Goal: Task Accomplishment & Management: Use online tool/utility

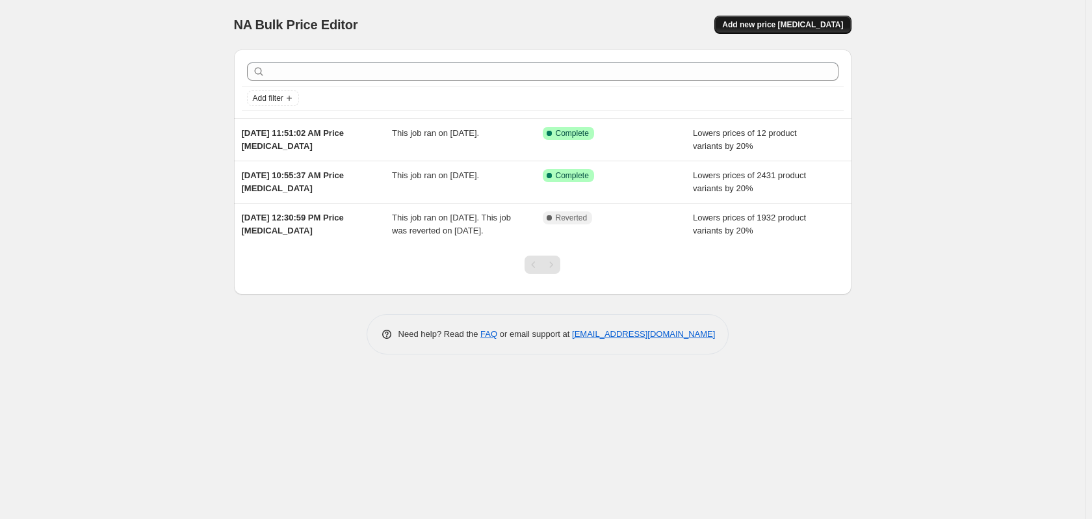
click at [777, 28] on span "Add new price [MEDICAL_DATA]" at bounding box center [782, 25] width 121 height 10
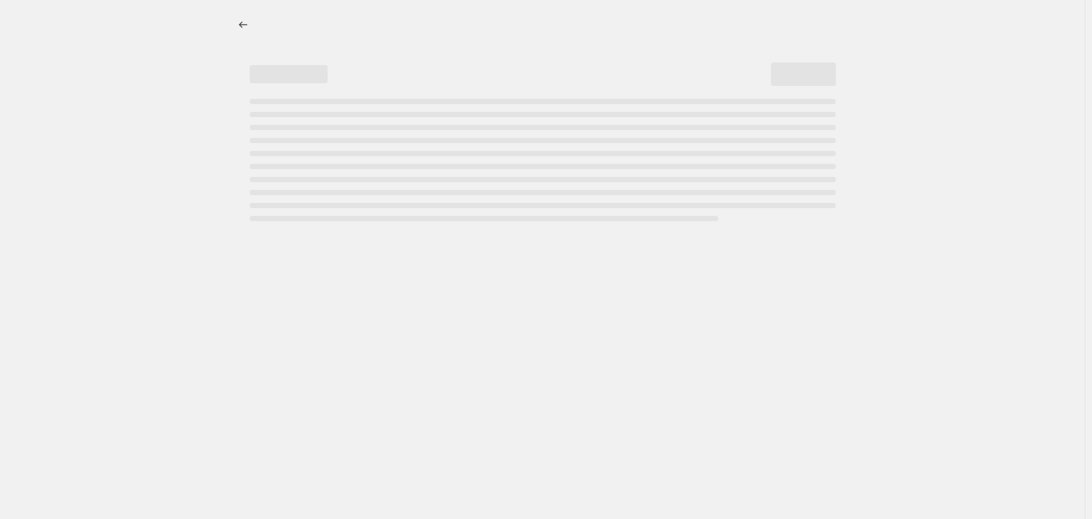
select select "percentage"
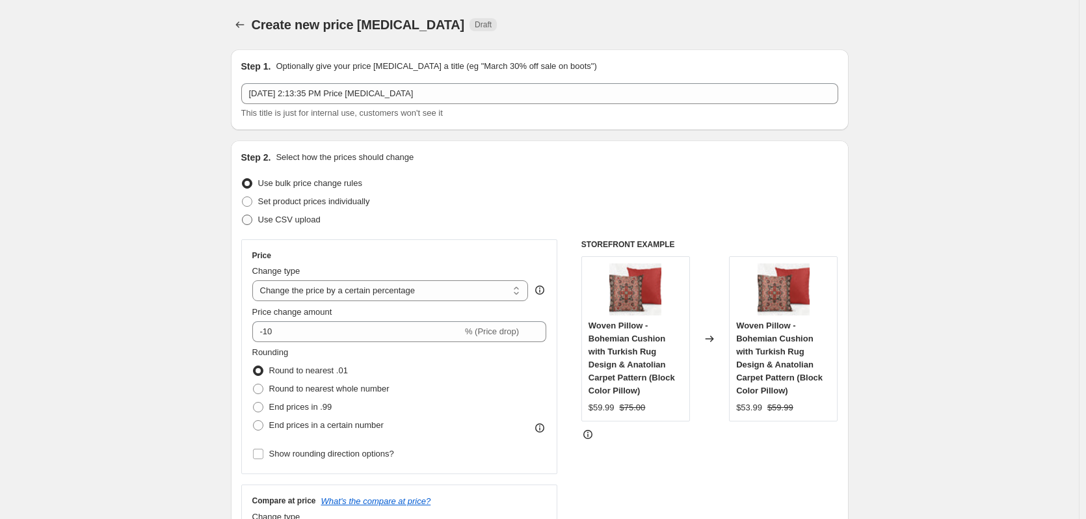
click at [250, 221] on span at bounding box center [247, 220] width 10 height 10
click at [242, 215] on input "Use CSV upload" at bounding box center [242, 215] width 1 height 1
radio input "true"
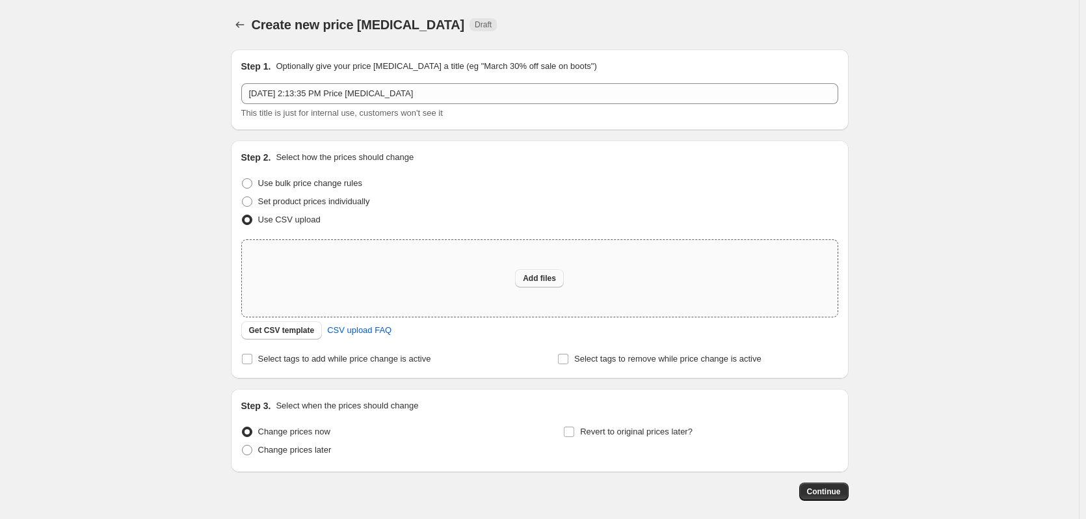
click at [534, 282] on span "Add files" at bounding box center [539, 278] width 33 height 10
type input "C:\fakepath\products_export XLS.csv"
click at [249, 182] on span at bounding box center [247, 183] width 10 height 10
click at [242, 179] on input "Use bulk price change rules" at bounding box center [242, 178] width 1 height 1
radio input "true"
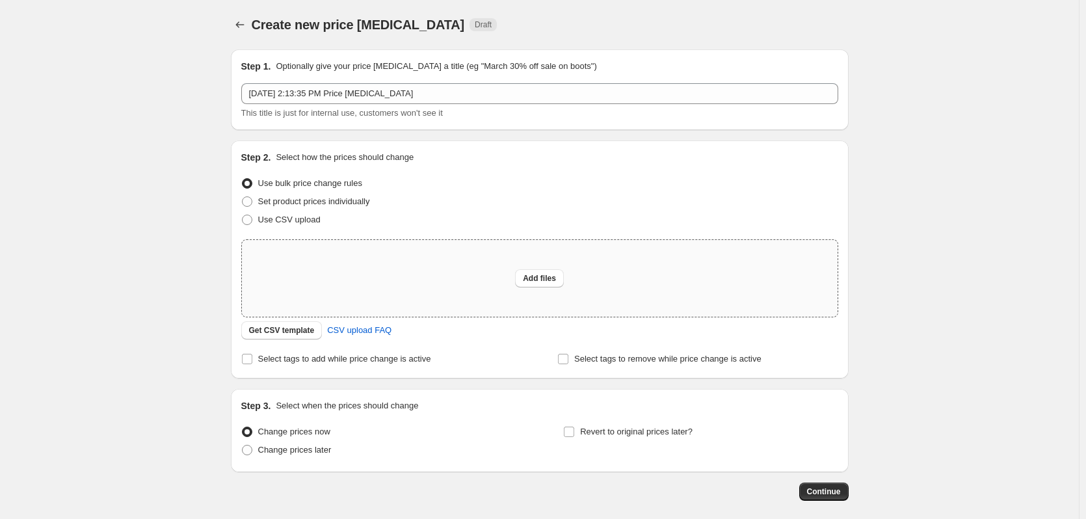
select select "percentage"
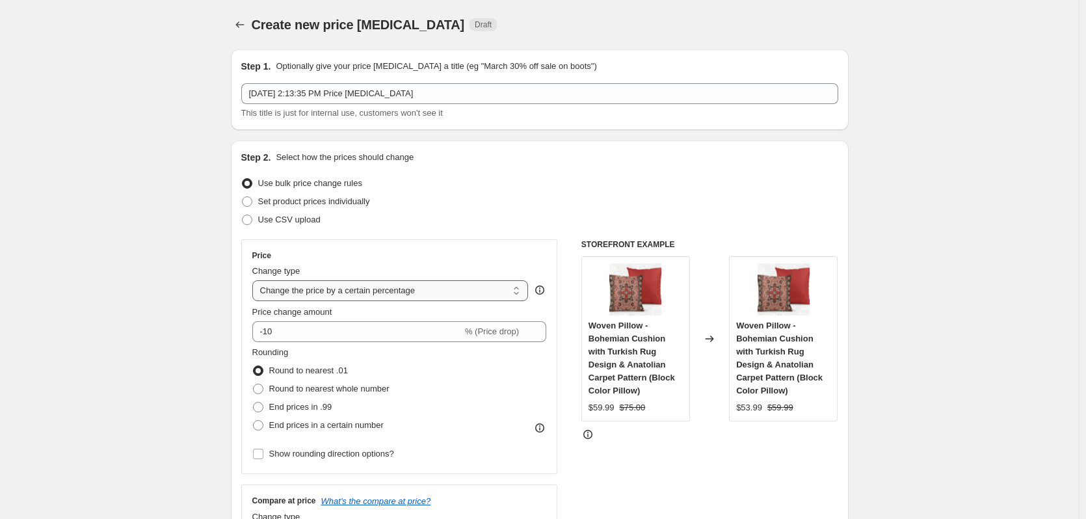
click at [309, 294] on select "Change the price to a certain amount Change the price by a certain amount Chang…" at bounding box center [390, 290] width 276 height 21
click at [250, 204] on span at bounding box center [247, 201] width 10 height 10
click at [242, 197] on input "Set product prices individually" at bounding box center [242, 196] width 1 height 1
radio input "true"
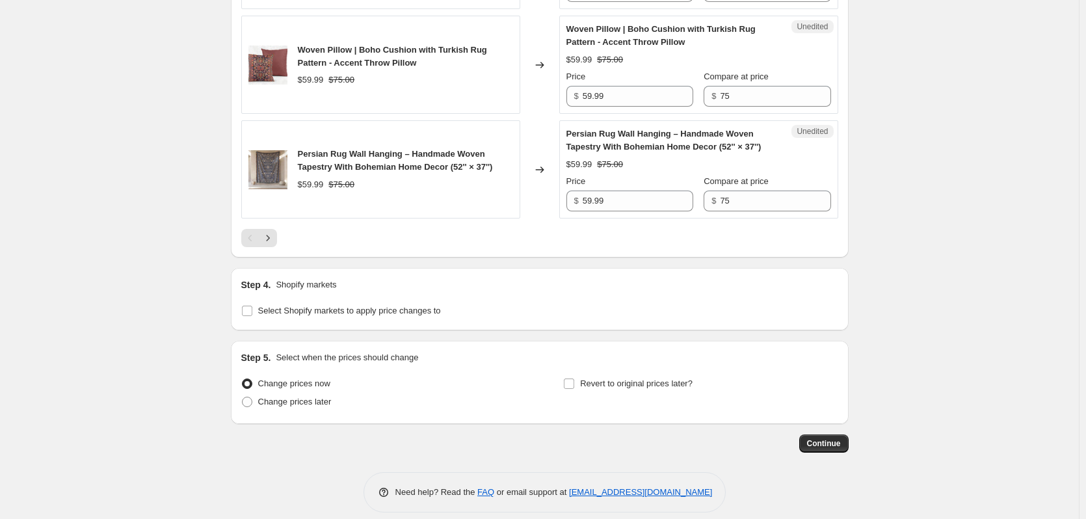
scroll to position [2407, 0]
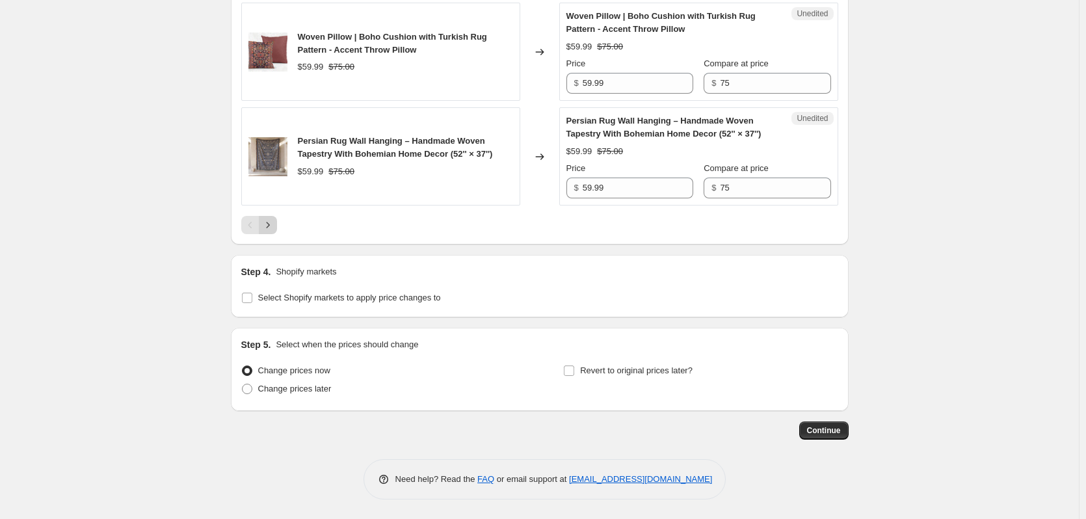
click at [274, 227] on icon "Next" at bounding box center [267, 224] width 13 height 13
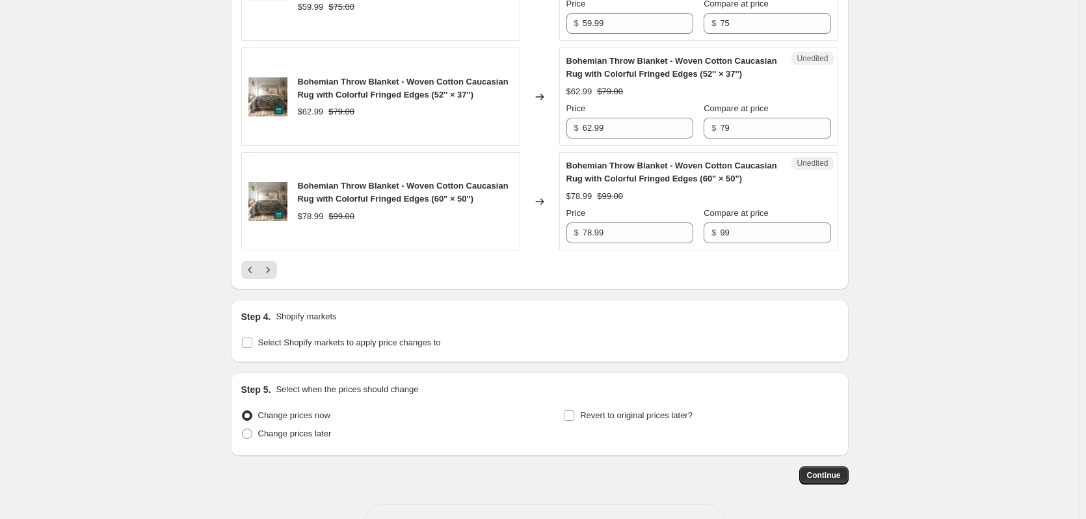
scroll to position [2381, 0]
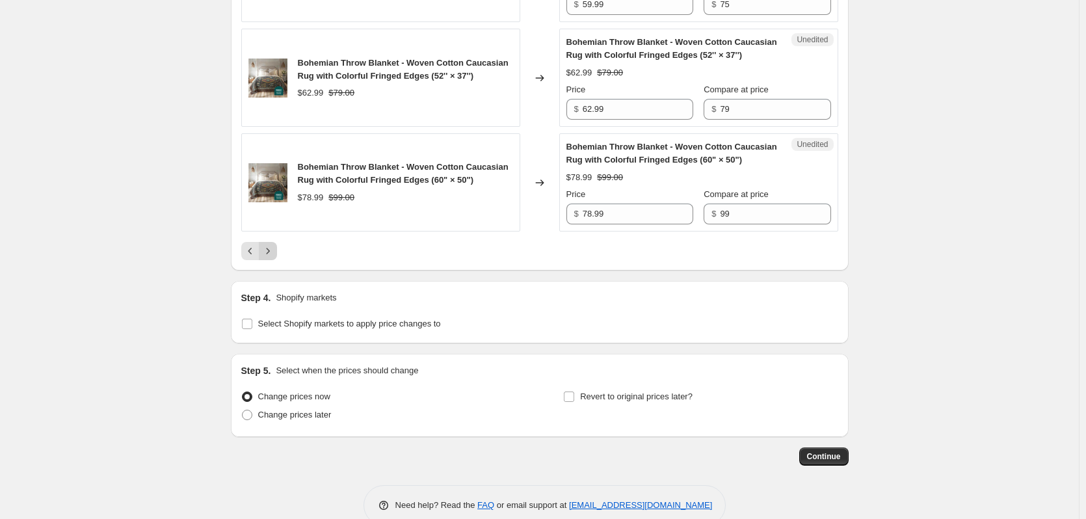
click at [273, 244] on icon "Next" at bounding box center [267, 250] width 13 height 13
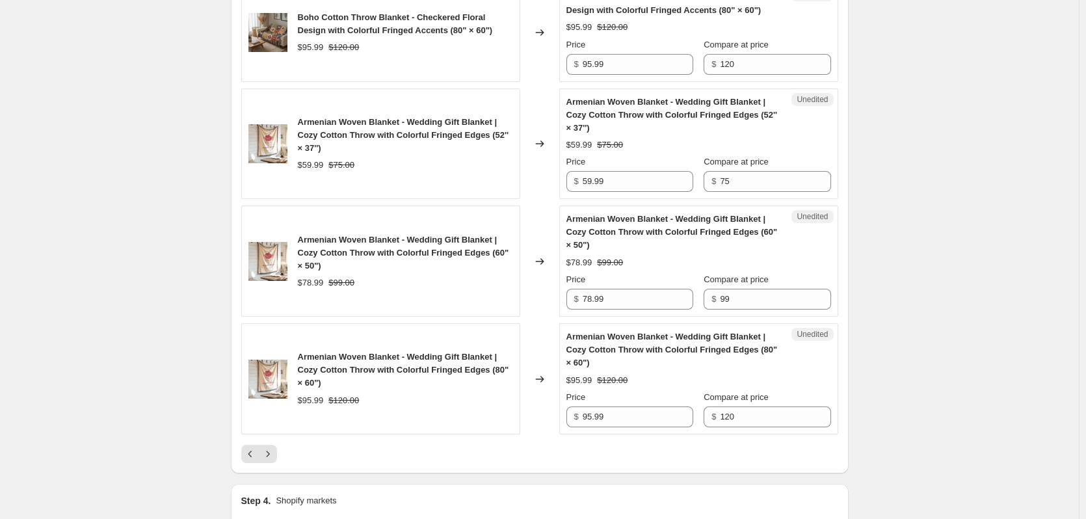
scroll to position [2433, 0]
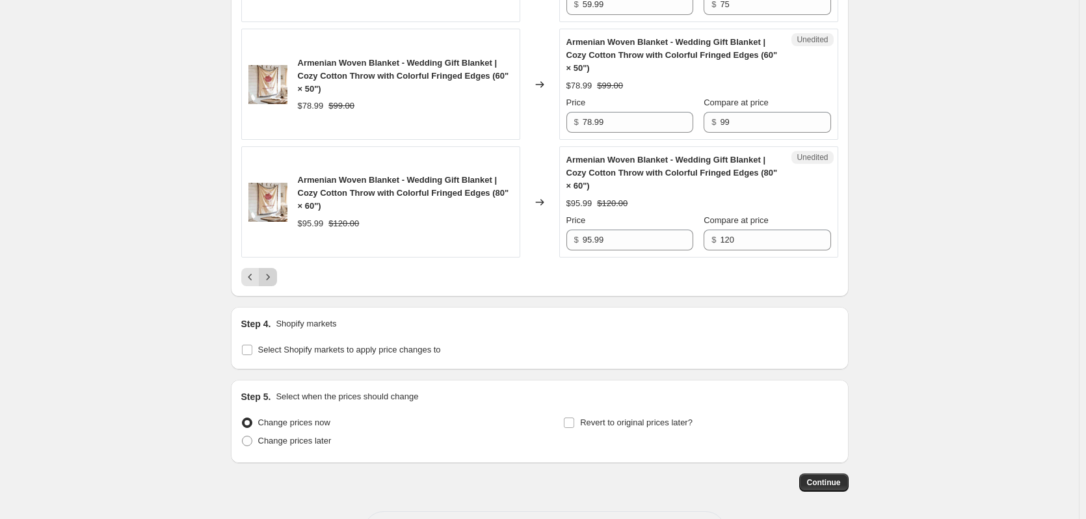
click at [269, 274] on icon "Next" at bounding box center [267, 277] width 3 height 6
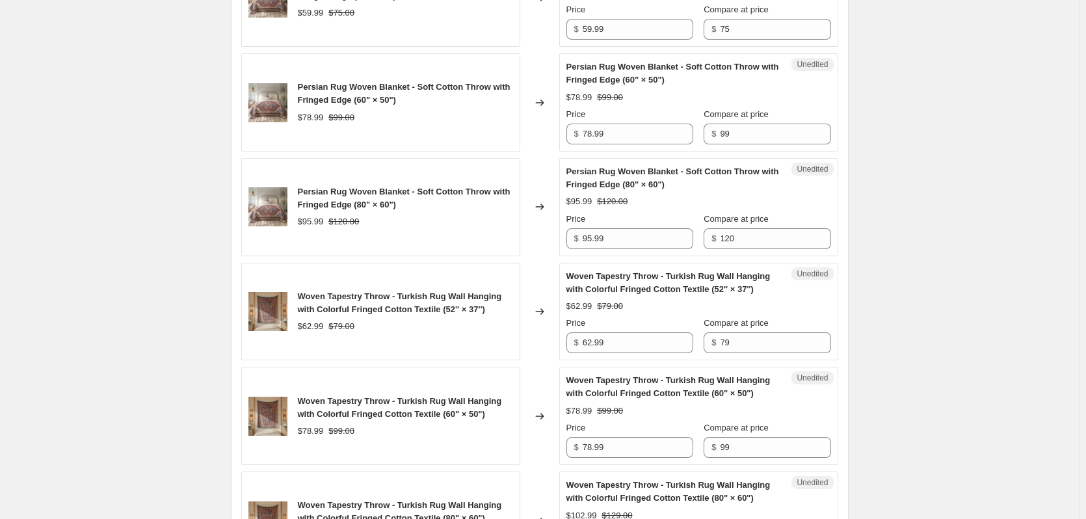
scroll to position [2420, 0]
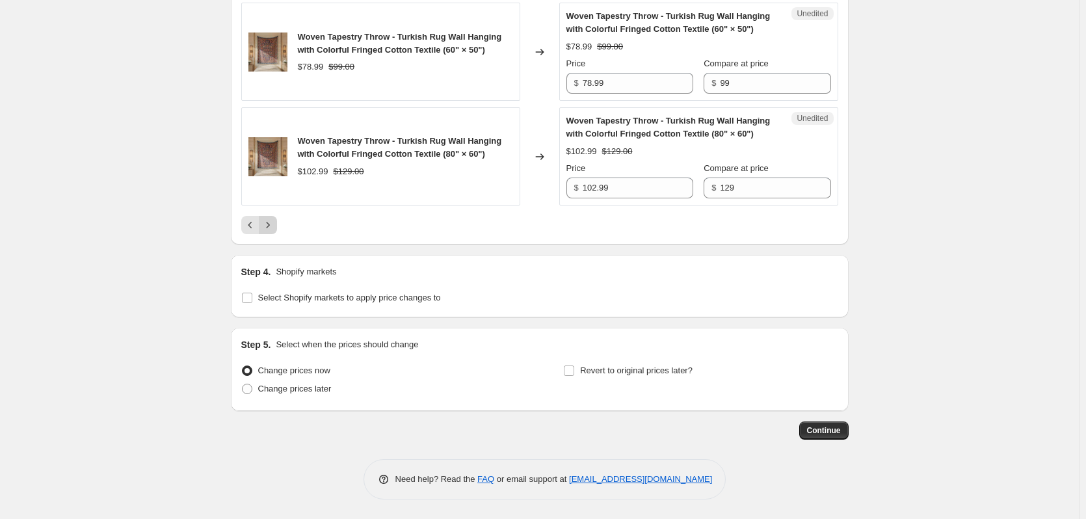
click at [274, 225] on icon "Next" at bounding box center [267, 224] width 13 height 13
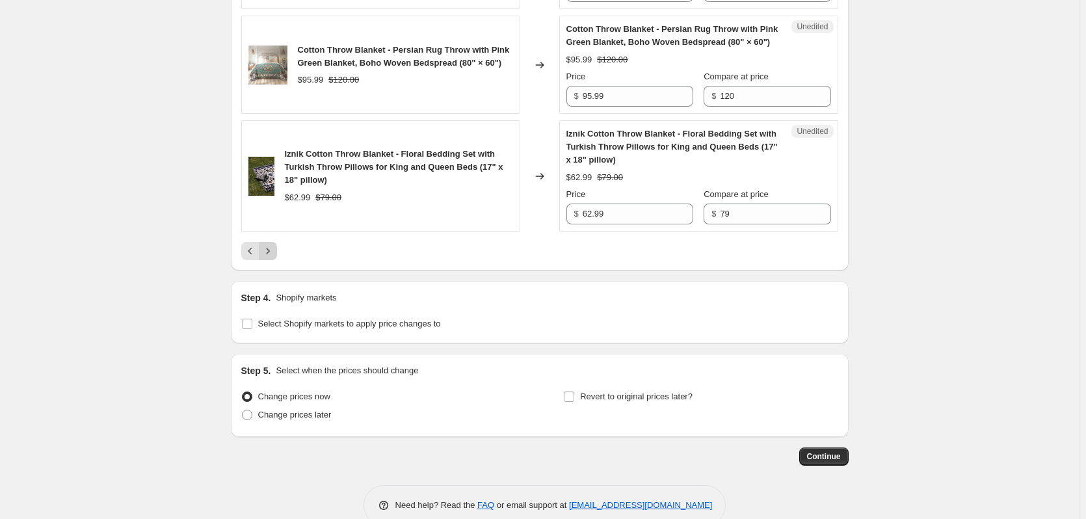
click at [274, 255] on icon "Next" at bounding box center [267, 250] width 13 height 13
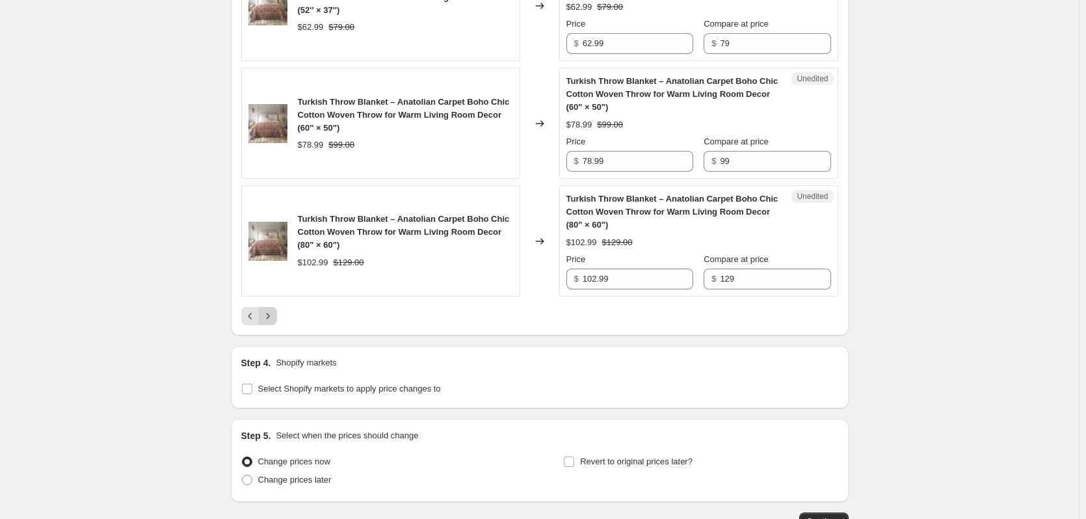
click at [268, 319] on icon "Next" at bounding box center [267, 315] width 13 height 13
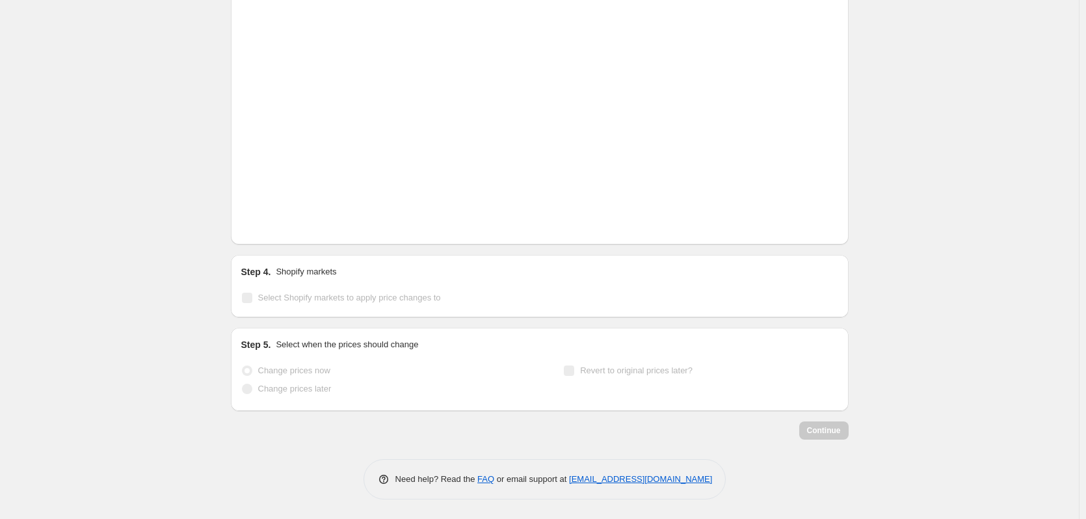
scroll to position [2381, 0]
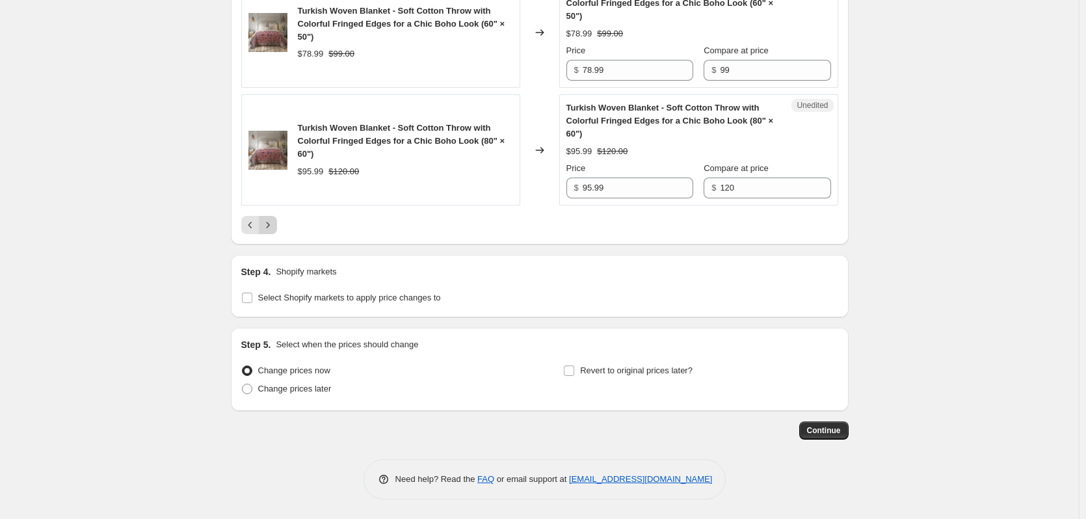
click at [272, 229] on icon "Next" at bounding box center [267, 224] width 13 height 13
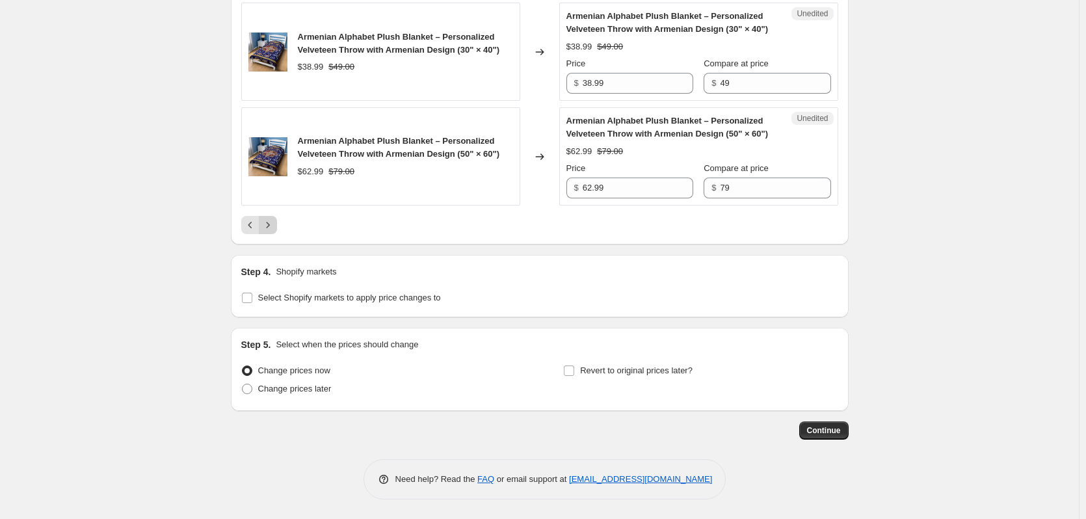
click at [272, 224] on icon "Next" at bounding box center [267, 224] width 13 height 13
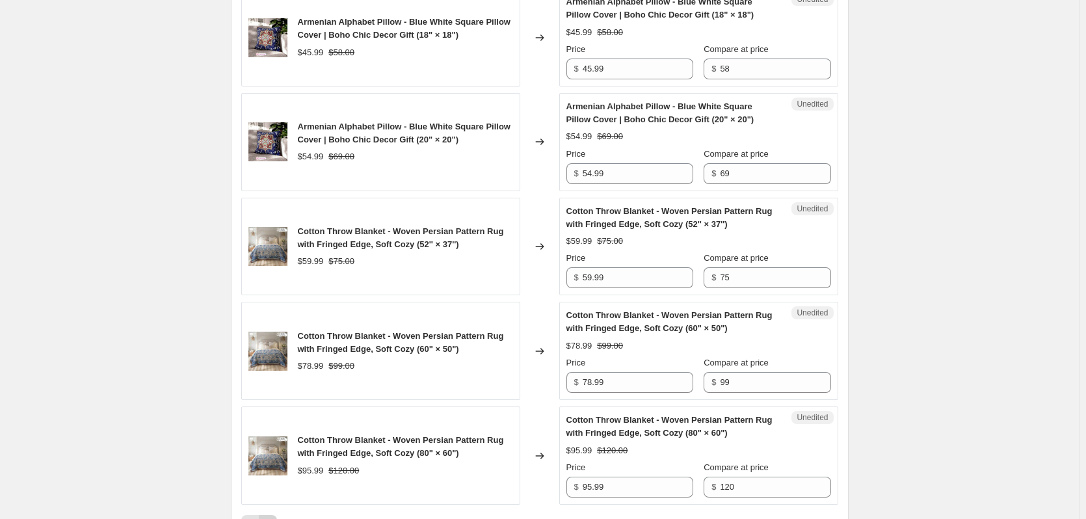
scroll to position [2355, 0]
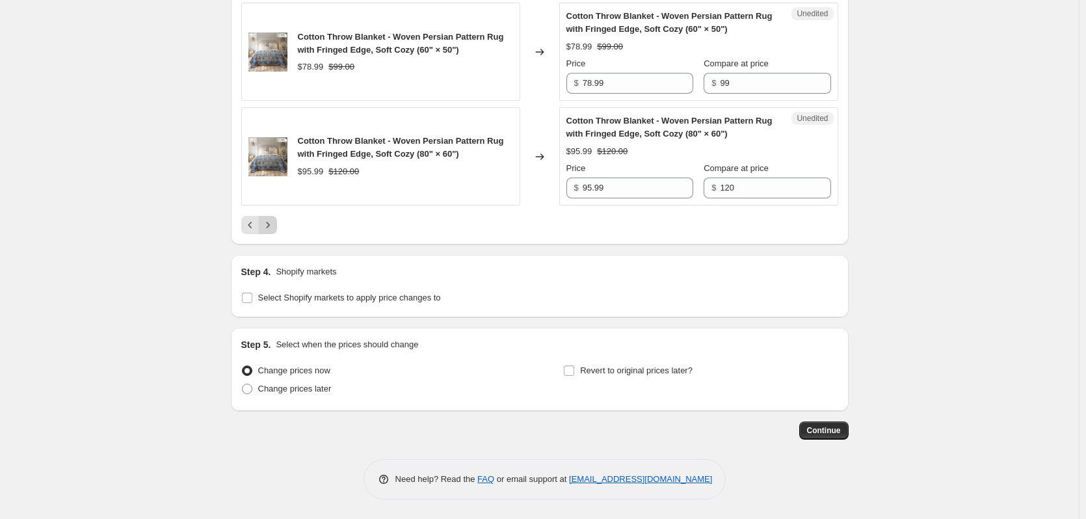
click at [272, 224] on icon "Next" at bounding box center [267, 224] width 13 height 13
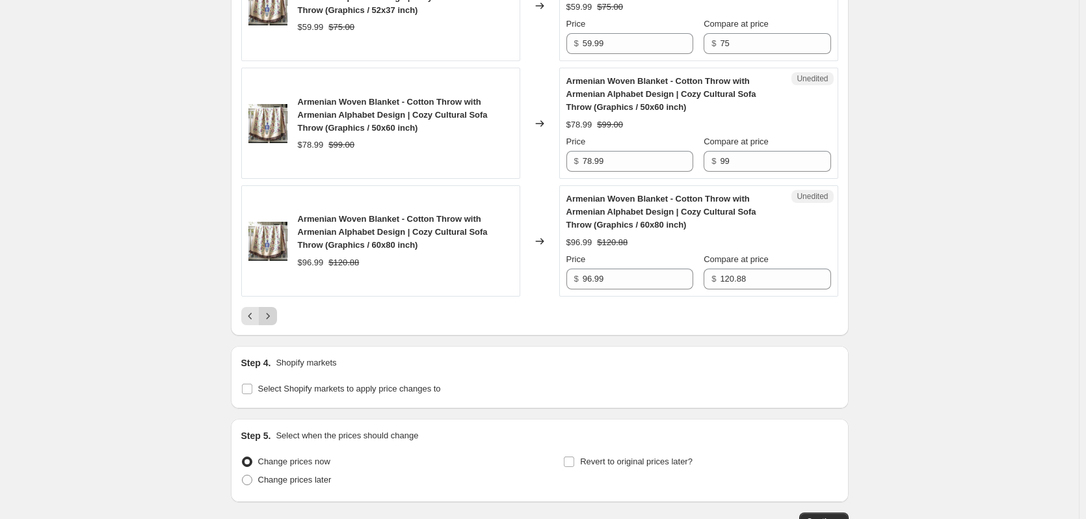
click at [272, 317] on icon "Next" at bounding box center [267, 315] width 13 height 13
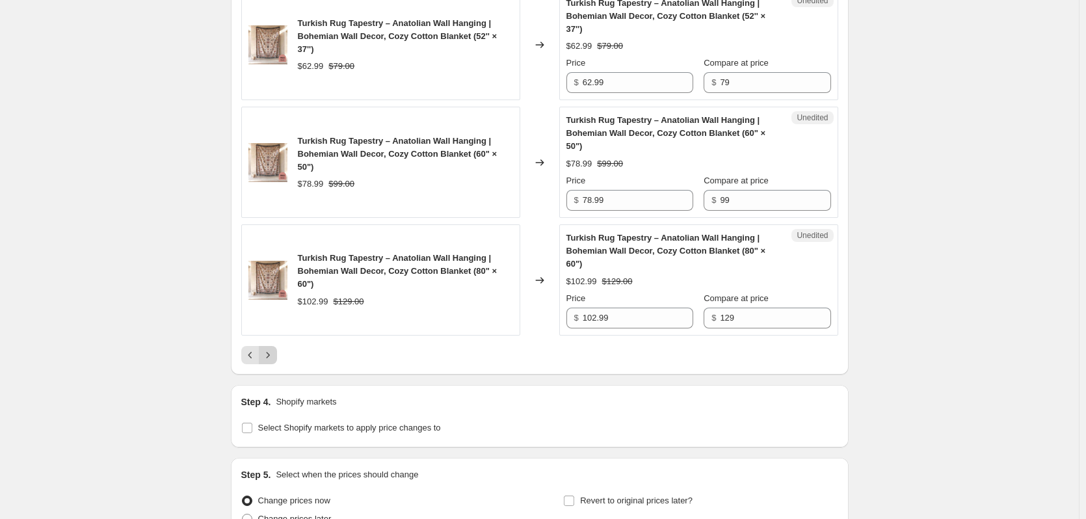
click at [272, 348] on icon "Next" at bounding box center [267, 354] width 13 height 13
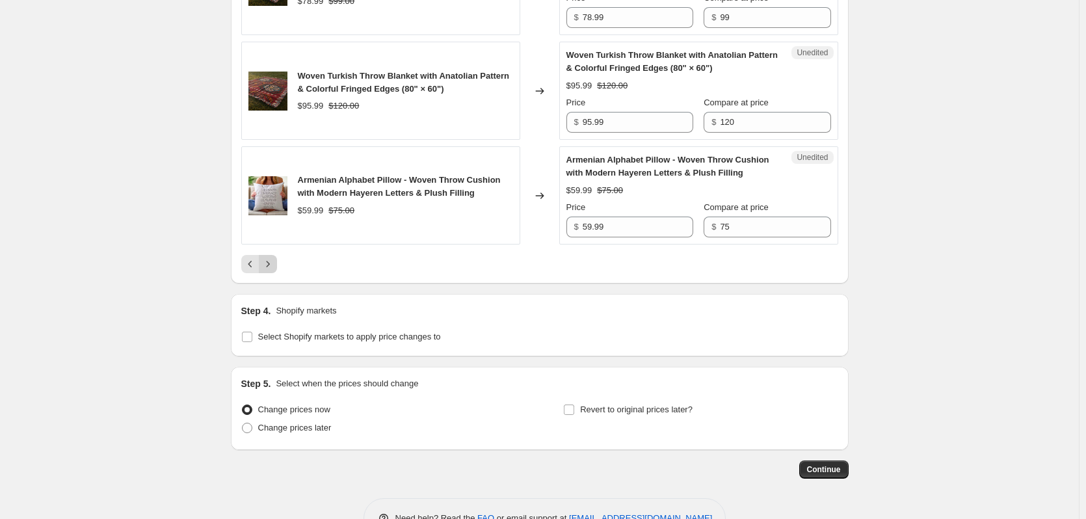
click at [272, 267] on icon "Next" at bounding box center [267, 263] width 13 height 13
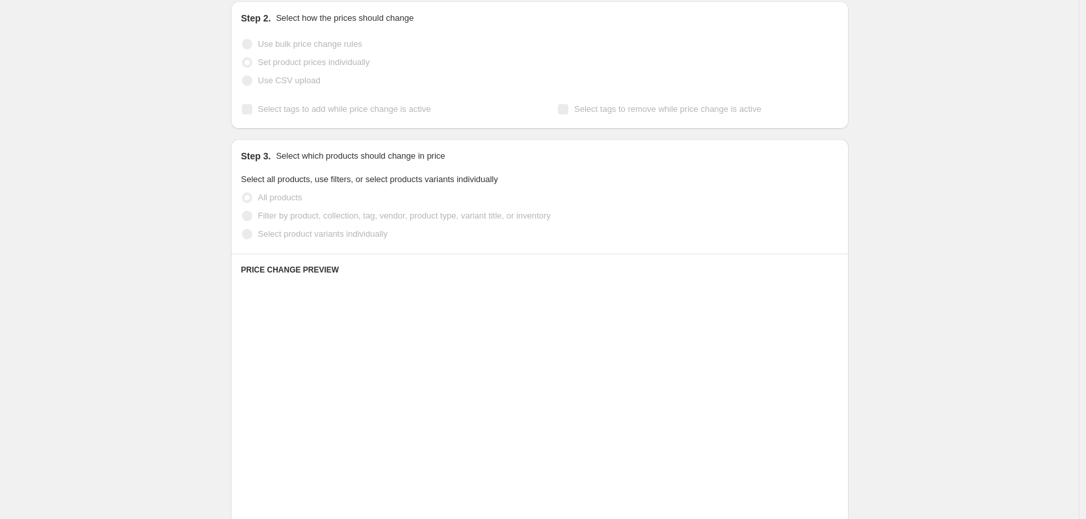
scroll to position [0, 0]
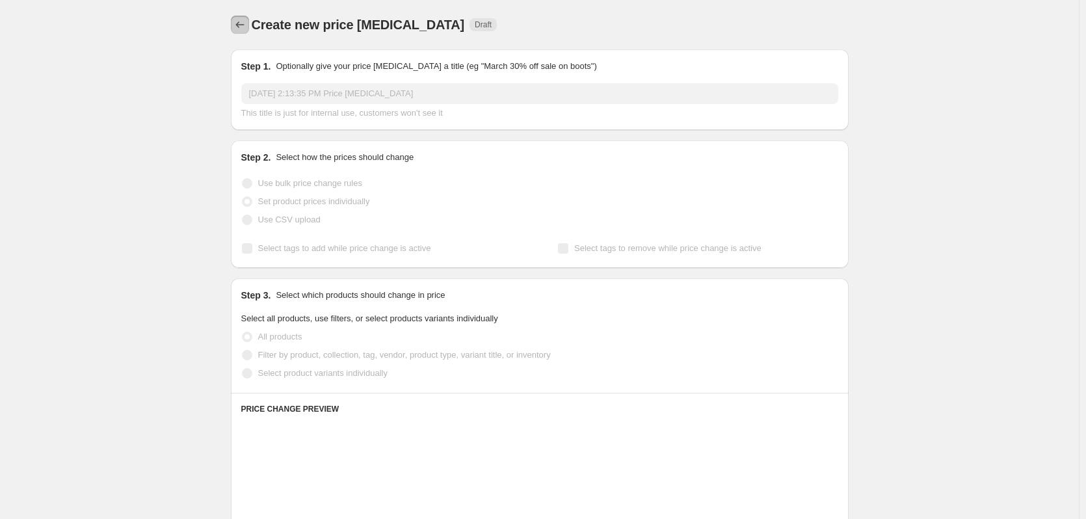
click at [244, 27] on icon "Price change jobs" at bounding box center [239, 24] width 13 height 13
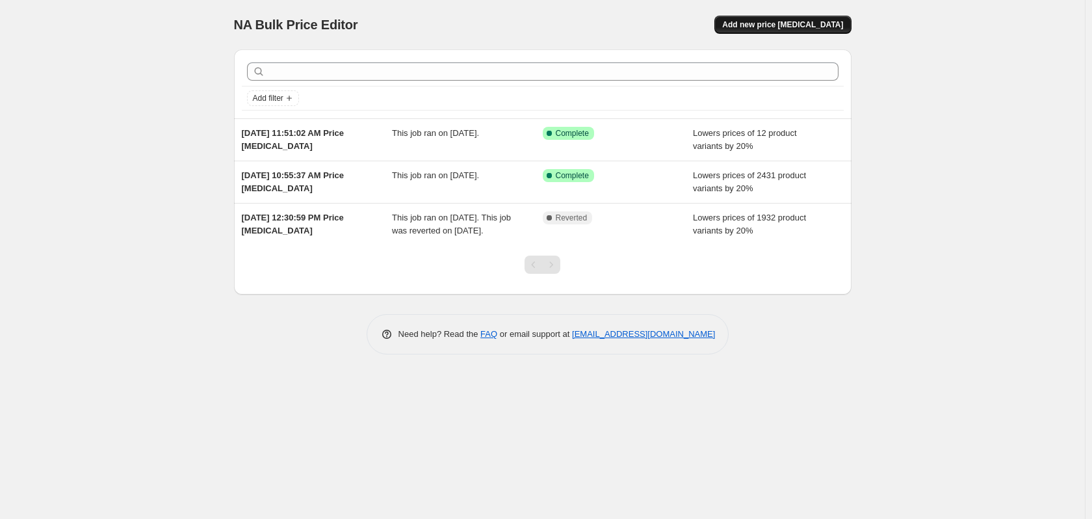
click at [787, 26] on span "Add new price [MEDICAL_DATA]" at bounding box center [782, 25] width 121 height 10
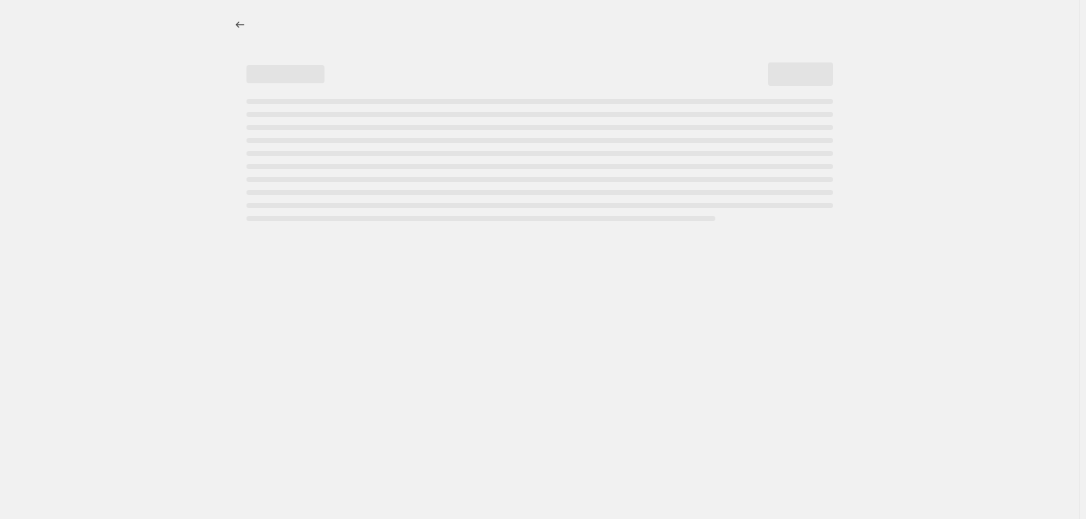
select select "percentage"
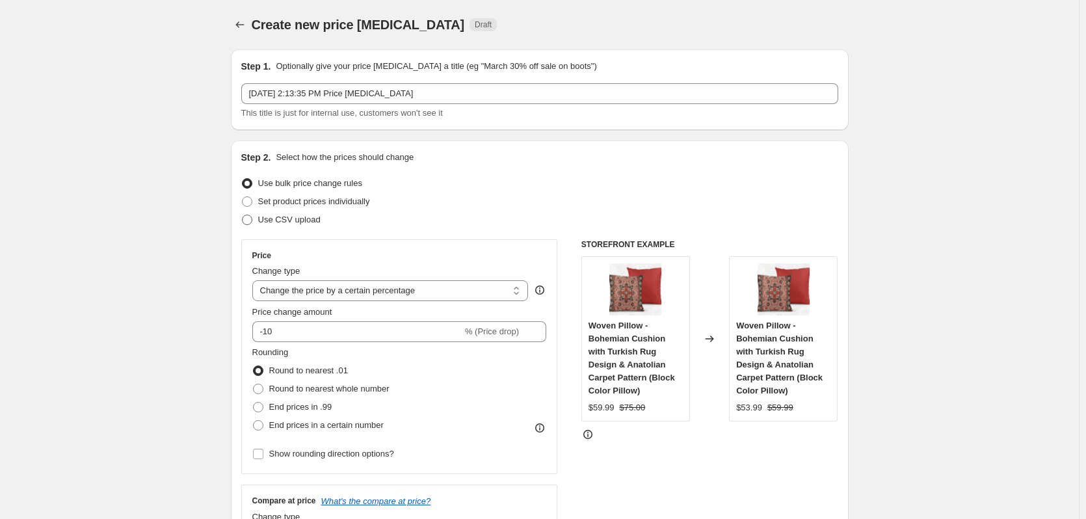
click at [250, 221] on span at bounding box center [247, 220] width 10 height 10
click at [242, 215] on input "Use CSV upload" at bounding box center [242, 215] width 1 height 1
radio input "true"
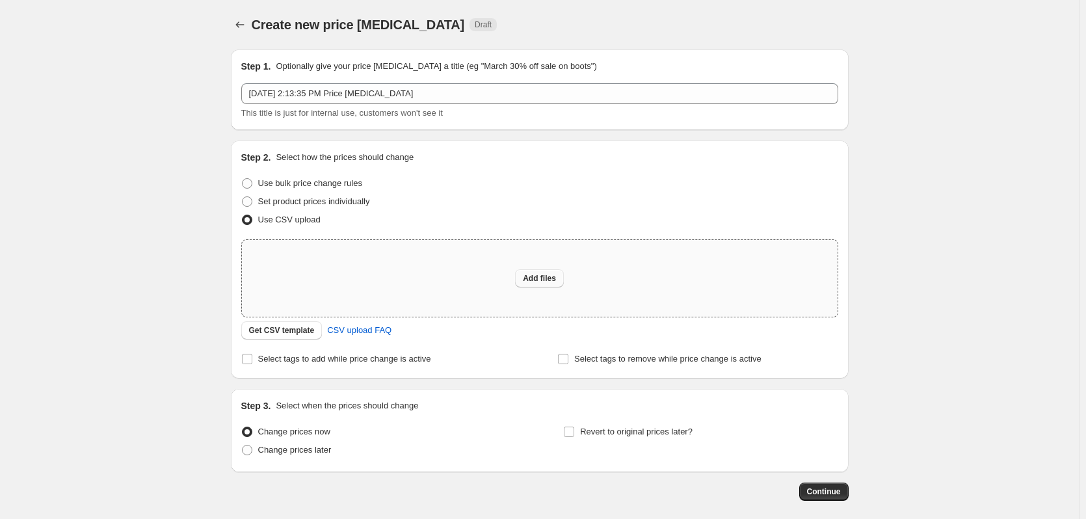
click at [540, 277] on span "Add files" at bounding box center [539, 278] width 33 height 10
type input "C:\fakepath\csv_template_user_62650 (1).csv"
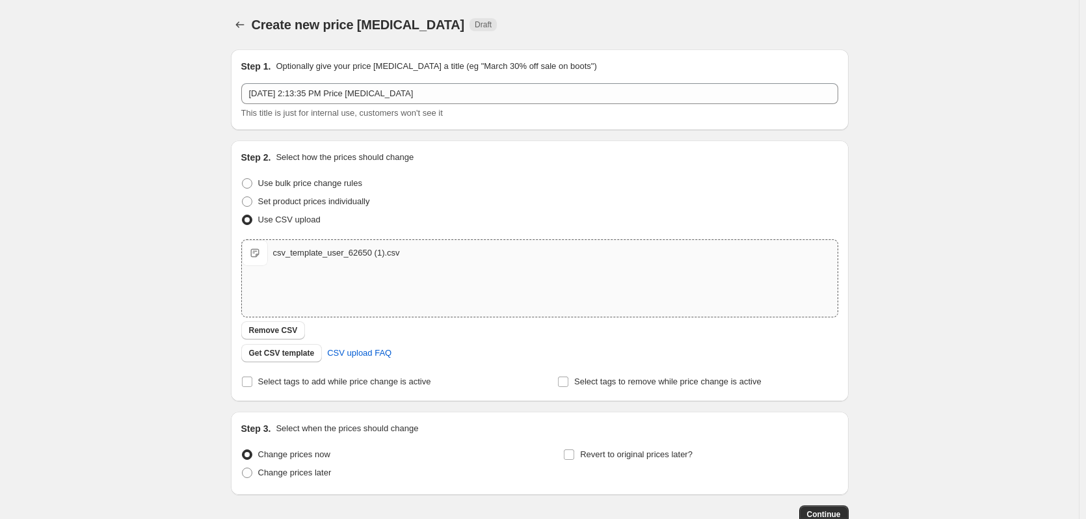
scroll to position [84, 0]
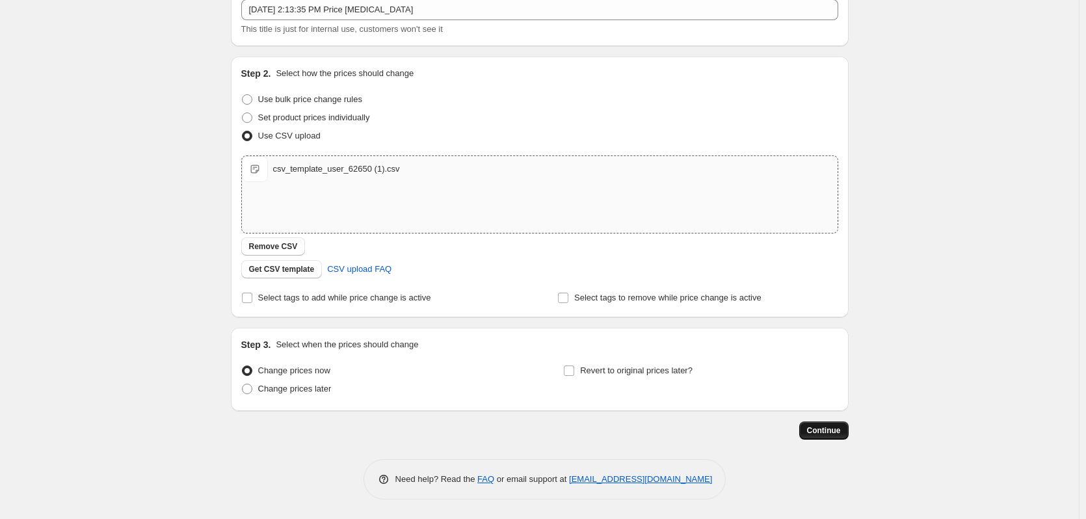
click at [827, 431] on span "Continue" at bounding box center [824, 430] width 34 height 10
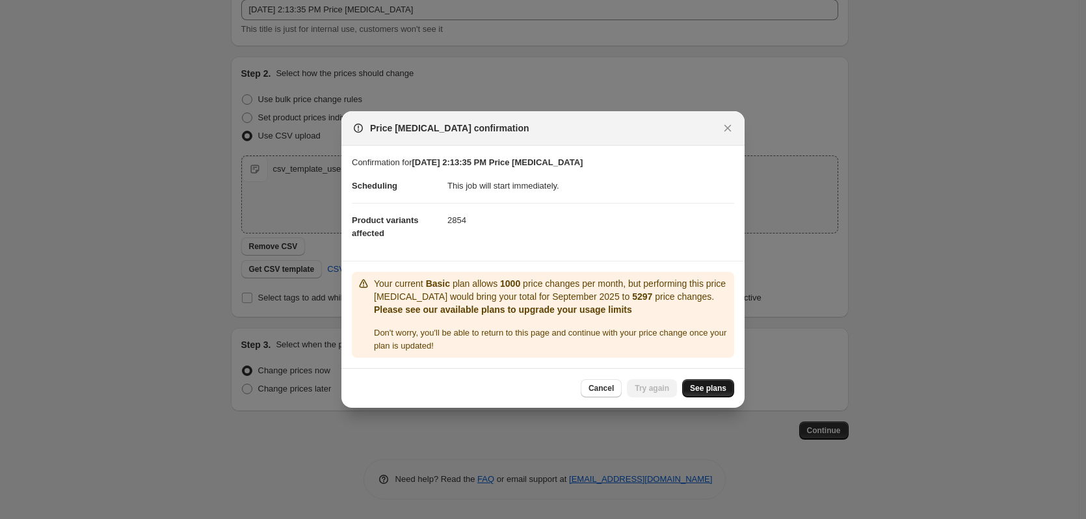
click at [716, 387] on span "See plans" at bounding box center [708, 388] width 36 height 10
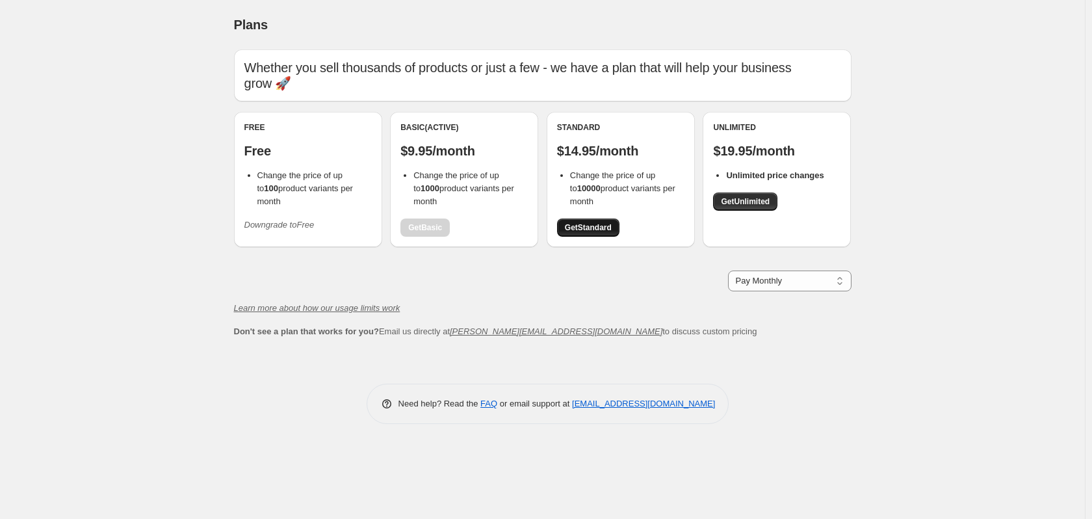
click at [584, 227] on span "Get Standard" at bounding box center [588, 227] width 47 height 10
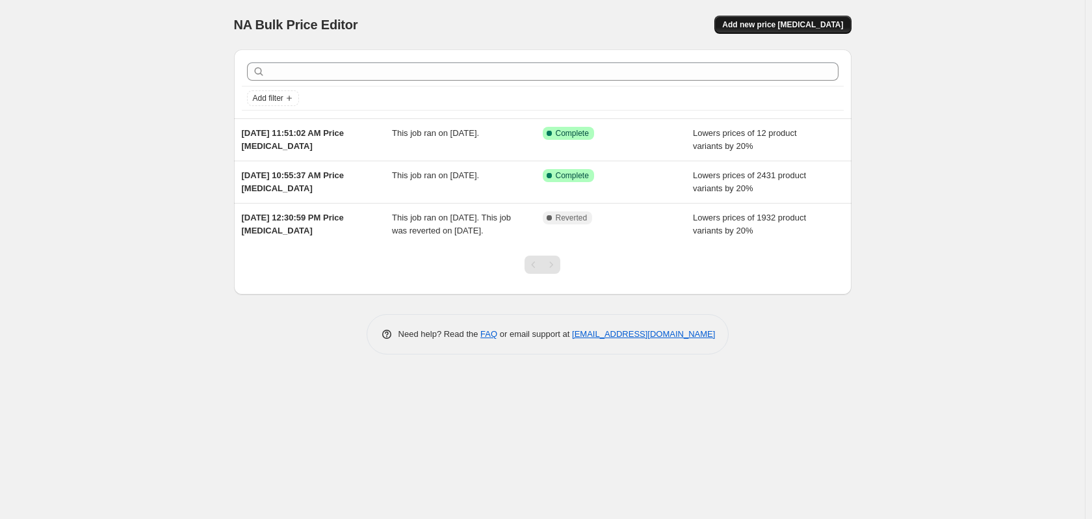
click at [763, 27] on span "Add new price [MEDICAL_DATA]" at bounding box center [782, 25] width 121 height 10
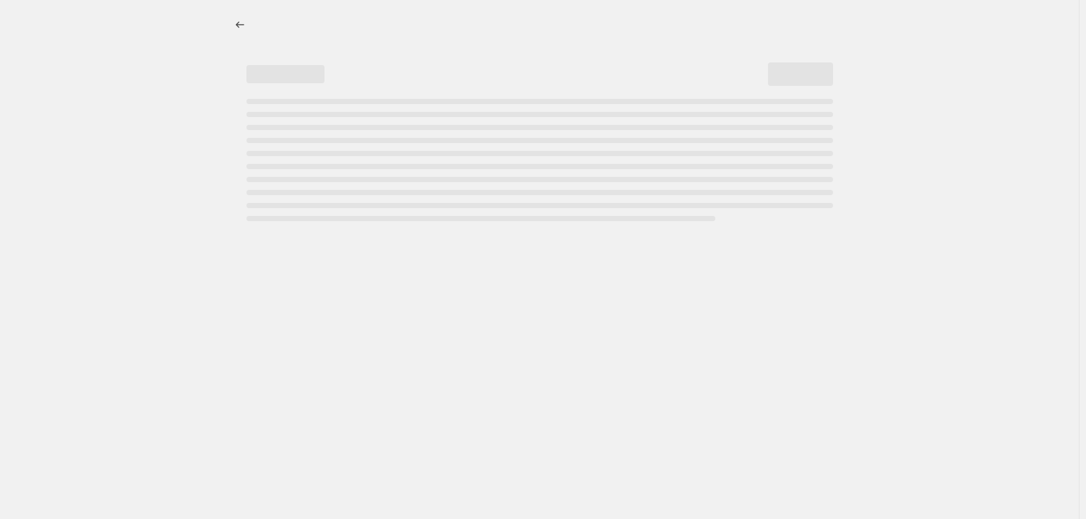
select select "percentage"
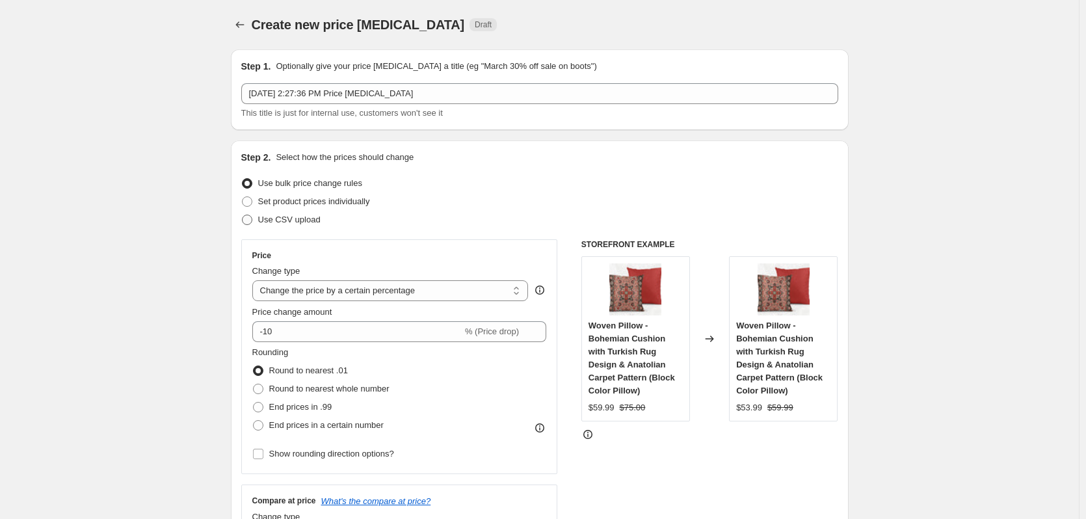
click at [250, 220] on span at bounding box center [247, 220] width 10 height 10
click at [242, 215] on input "Use CSV upload" at bounding box center [242, 215] width 1 height 1
radio input "true"
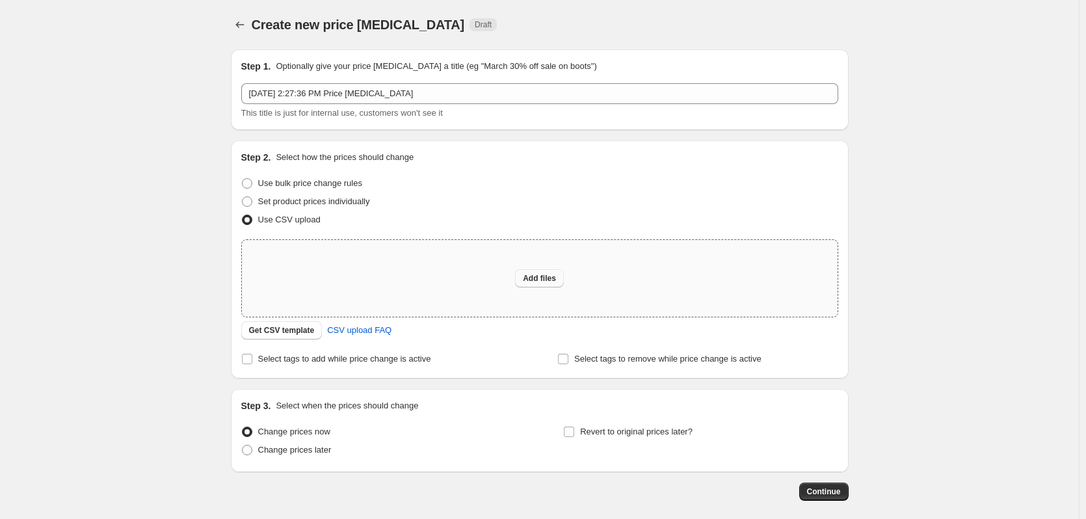
click at [536, 281] on span "Add files" at bounding box center [539, 278] width 33 height 10
type input "C:\fakepath\csv_template_user_62650 (1).csv"
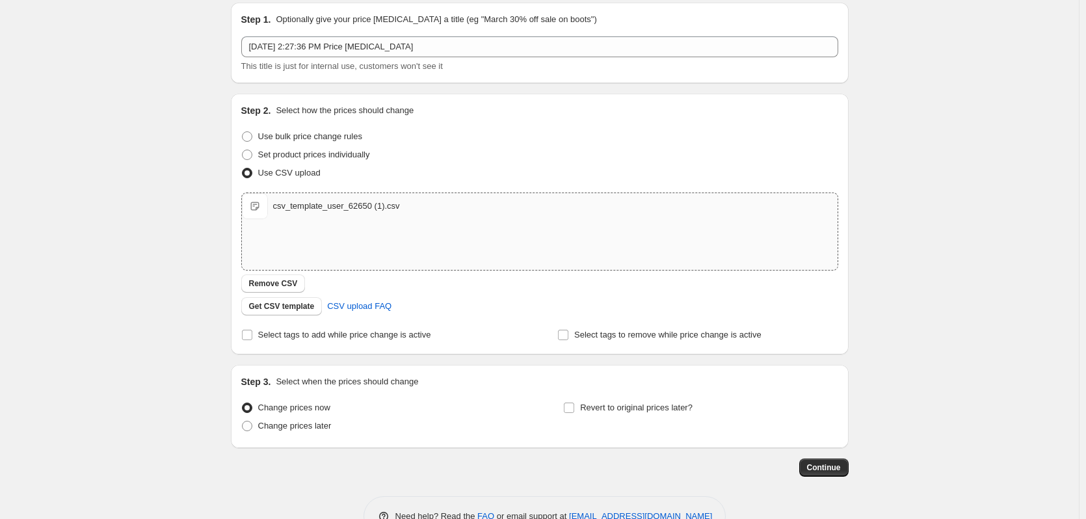
scroll to position [84, 0]
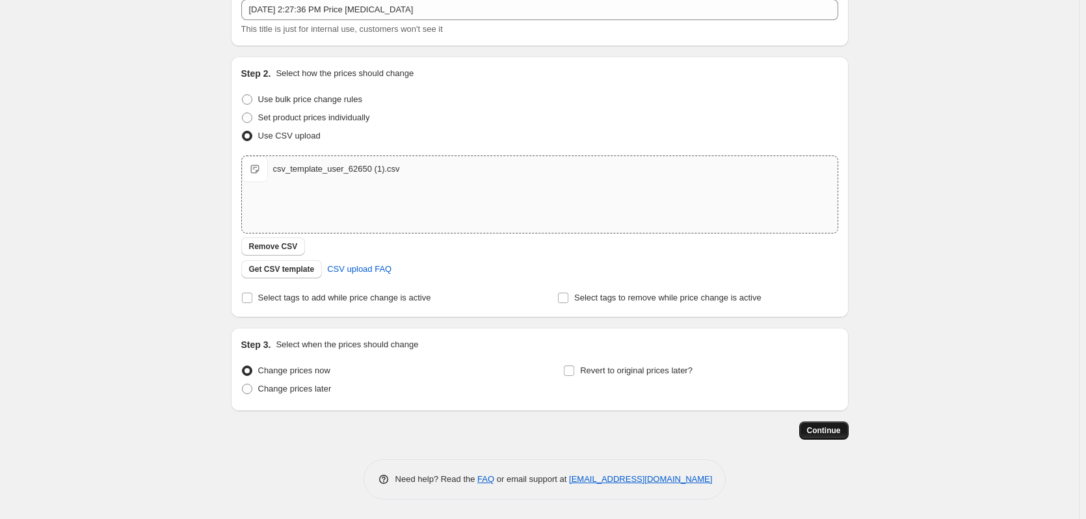
click at [818, 434] on span "Continue" at bounding box center [824, 430] width 34 height 10
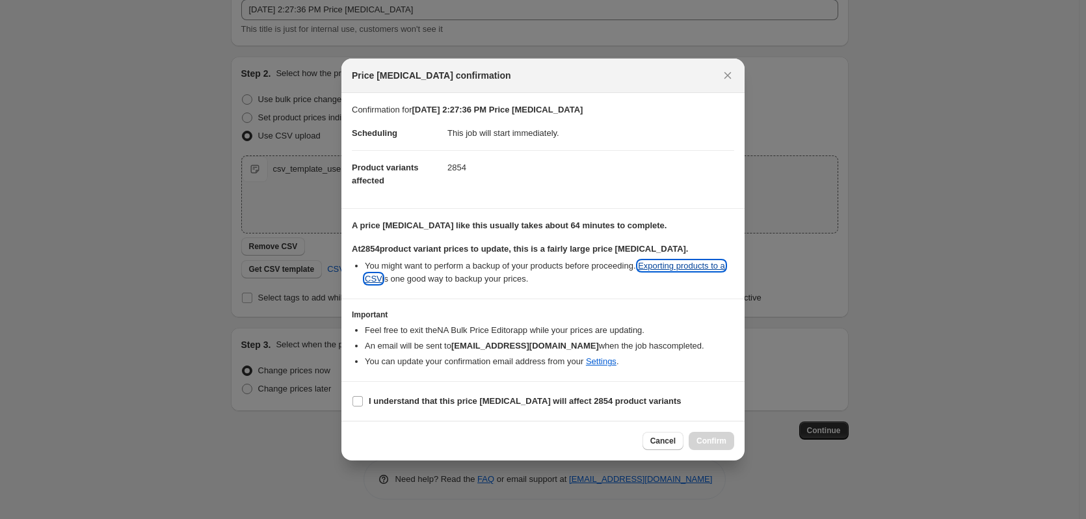
click at [663, 265] on link "Exporting products to a CSV" at bounding box center [545, 272] width 360 height 23
click at [724, 75] on icon "Close" at bounding box center [727, 75] width 13 height 13
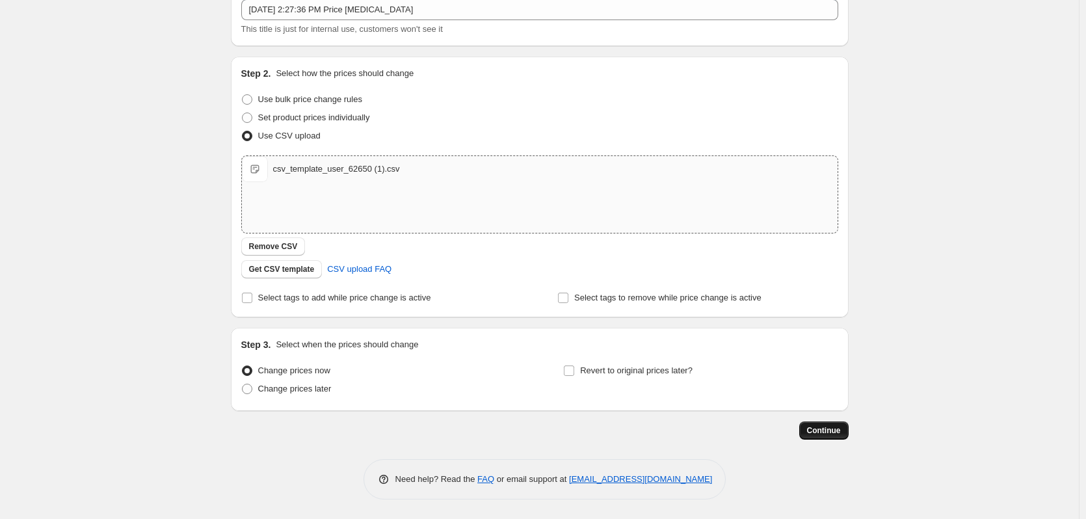
click at [828, 433] on span "Continue" at bounding box center [824, 430] width 34 height 10
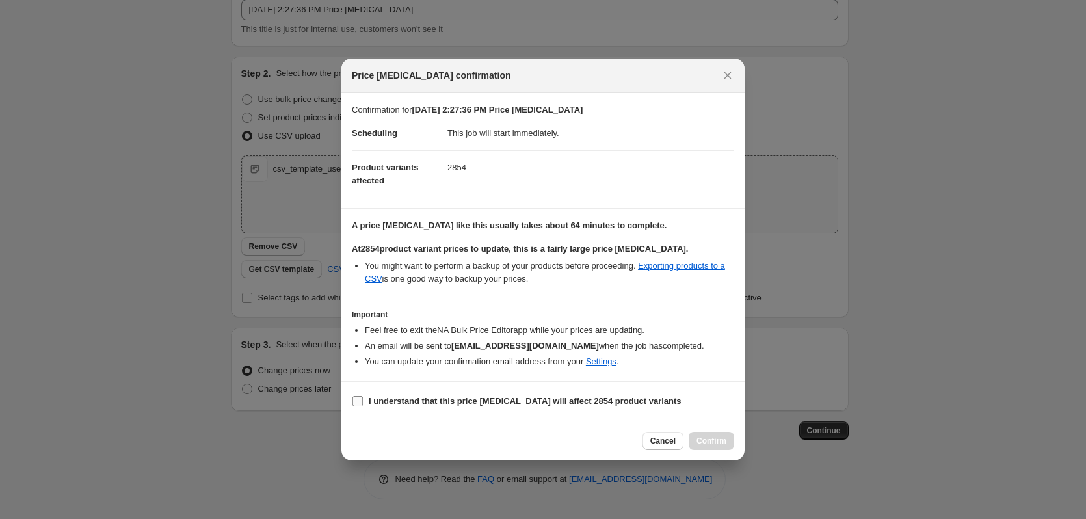
click at [356, 400] on input "I understand that this price [MEDICAL_DATA] will affect 2854 product variants" at bounding box center [357, 401] width 10 height 10
checkbox input "true"
click at [706, 440] on span "Confirm" at bounding box center [711, 441] width 30 height 10
